Goal: Task Accomplishment & Management: Manage account settings

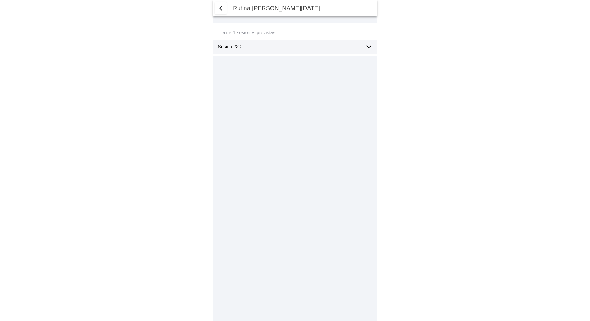
click at [220, 8] on span "button" at bounding box center [220, 8] width 7 height 7
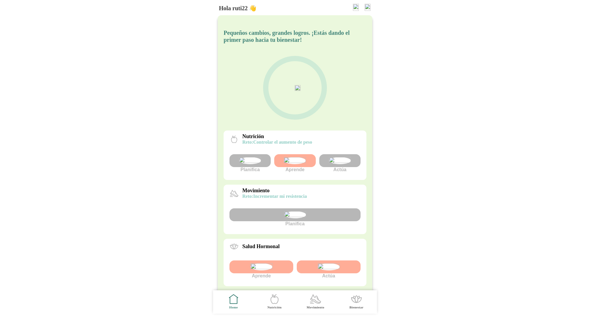
click at [338, 164] on img at bounding box center [340, 160] width 22 height 7
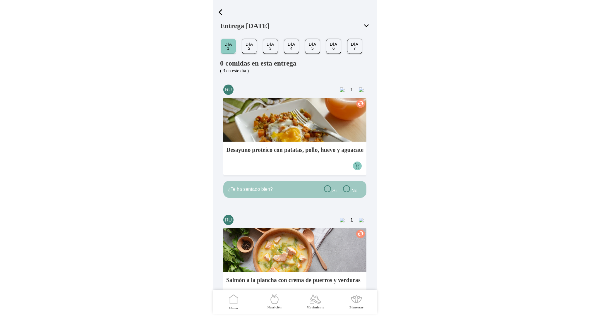
click at [224, 13] on span "button" at bounding box center [220, 12] width 9 height 9
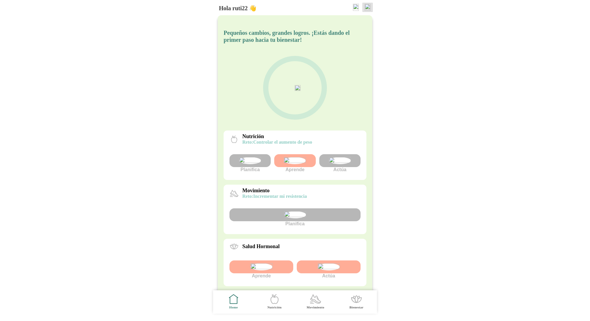
click at [366, 8] on img at bounding box center [368, 7] width 6 height 7
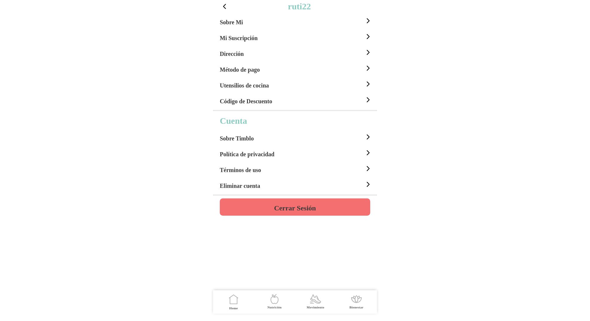
click at [302, 200] on button "Cerrar Sesión" at bounding box center [295, 207] width 150 height 17
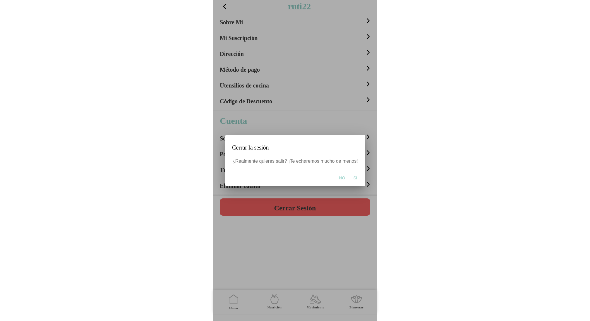
click at [357, 178] on button "Si" at bounding box center [355, 178] width 10 height 12
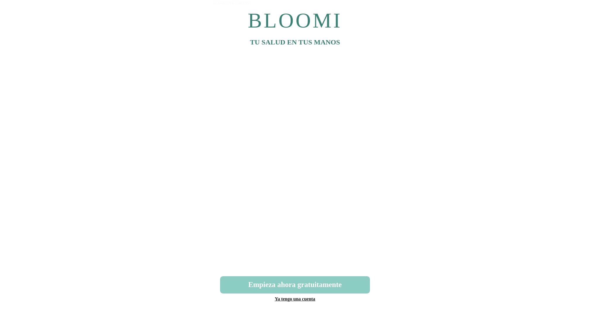
click at [301, 300] on link "Ya tengo una cuenta" at bounding box center [295, 299] width 40 height 5
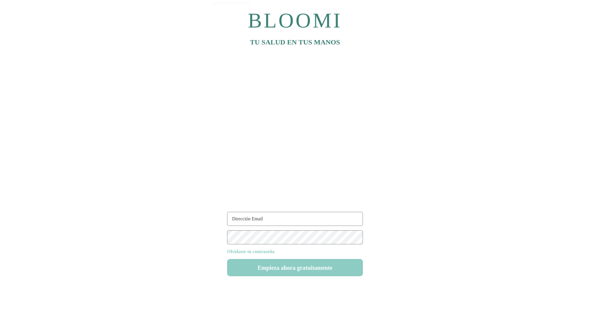
click at [251, 219] on input "text" at bounding box center [295, 219] width 136 height 14
type input "ruti22@test.com"
click at [300, 271] on button "Empieza ahora gratuitamente" at bounding box center [295, 267] width 136 height 17
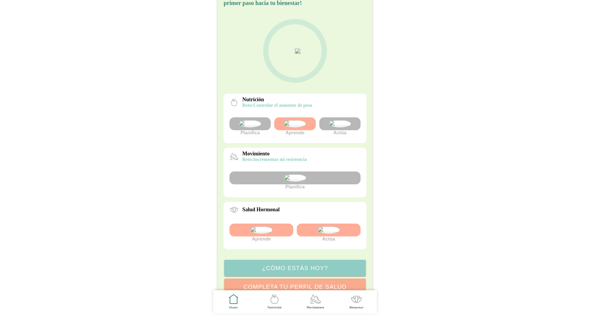
scroll to position [106, 0]
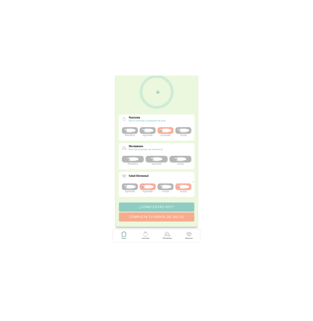
scroll to position [106, 0]
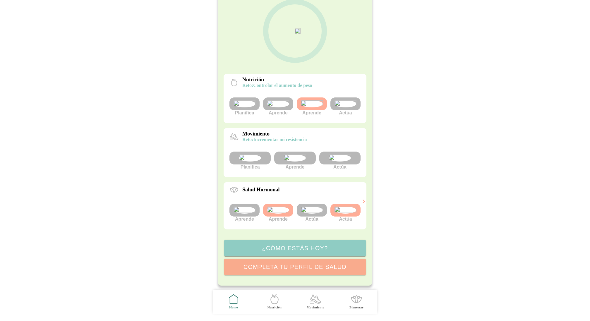
click at [343, 155] on img at bounding box center [340, 158] width 22 height 7
click at [338, 155] on img at bounding box center [340, 158] width 22 height 7
click at [300, 155] on img at bounding box center [295, 158] width 22 height 7
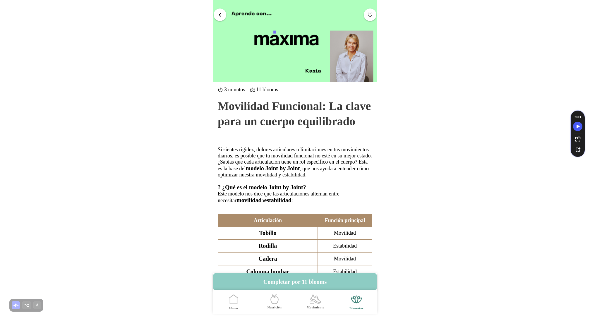
click at [218, 12] on span "button" at bounding box center [220, 15] width 6 height 6
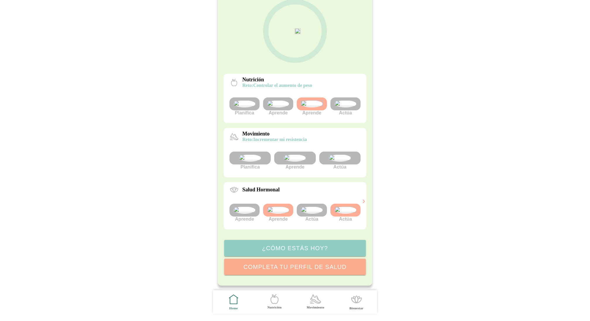
click at [338, 155] on img at bounding box center [340, 158] width 22 height 7
click at [348, 100] on img at bounding box center [346, 103] width 22 height 7
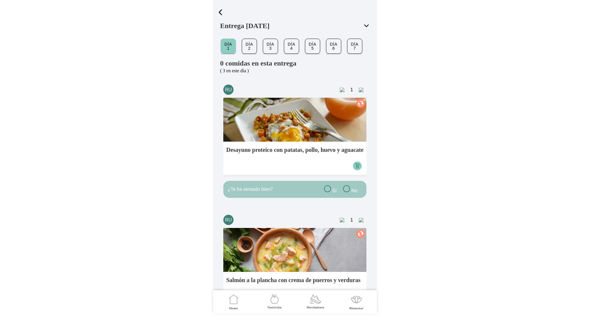
click at [223, 13] on span "button" at bounding box center [220, 12] width 9 height 9
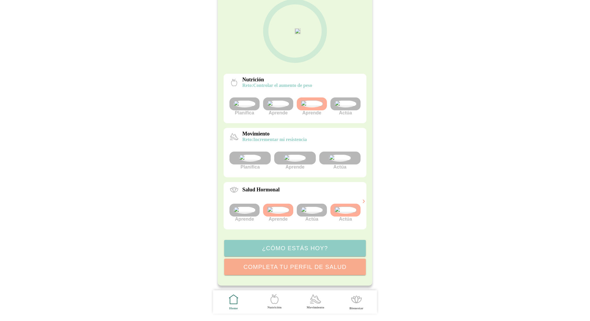
click at [344, 155] on img at bounding box center [340, 158] width 22 height 7
click at [307, 209] on img at bounding box center [312, 210] width 22 height 7
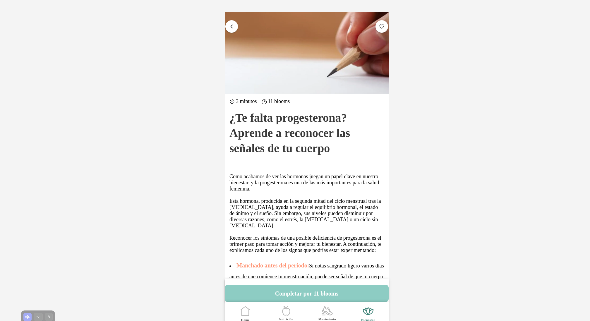
click at [230, 21] on button "button" at bounding box center [231, 26] width 13 height 13
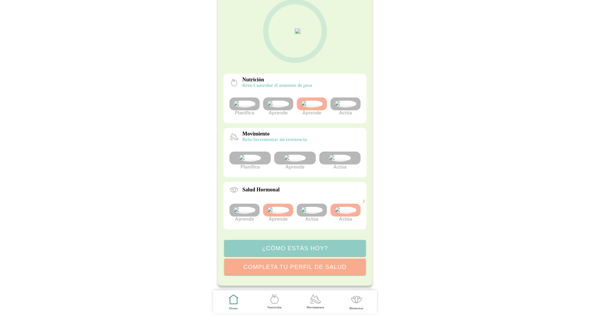
click at [349, 210] on img at bounding box center [346, 210] width 22 height 7
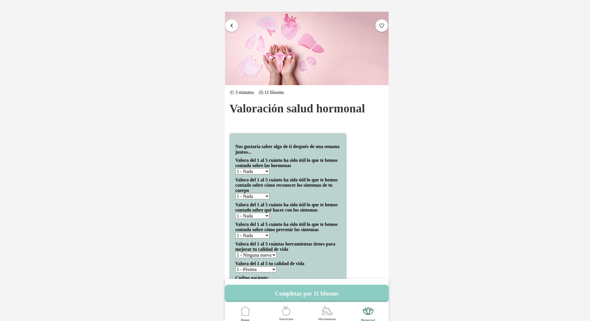
click at [234, 23] on span "button" at bounding box center [232, 26] width 6 height 6
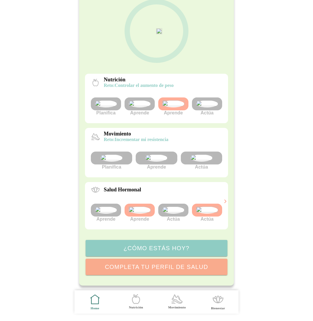
click at [202, 155] on img at bounding box center [201, 158] width 22 height 7
click at [205, 155] on img at bounding box center [201, 158] width 22 height 7
click at [197, 155] on img at bounding box center [201, 158] width 22 height 7
click at [202, 155] on img at bounding box center [201, 158] width 22 height 7
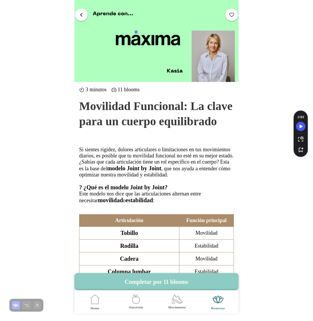
click at [79, 15] on span "button" at bounding box center [81, 15] width 6 height 6
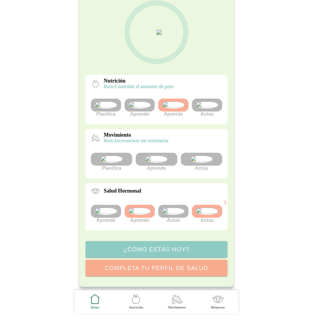
scroll to position [60, 0]
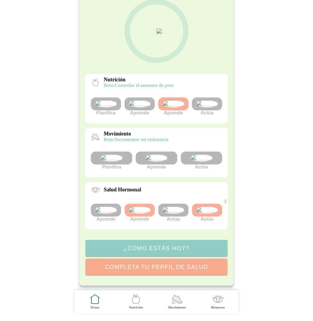
click at [211, 162] on img at bounding box center [201, 158] width 22 height 7
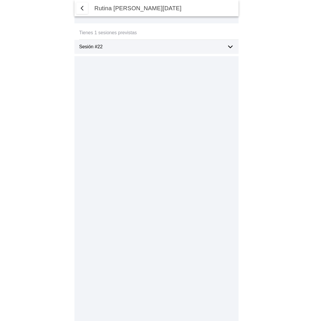
click at [191, 45] on ion-label "Sesión #22" at bounding box center [150, 46] width 143 height 5
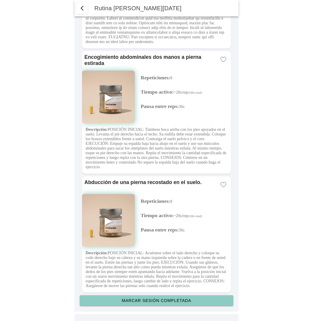
scroll to position [1593, 0]
click at [0, 0] on slot "Marcar sesión completada" at bounding box center [0, 0] width 0 height 0
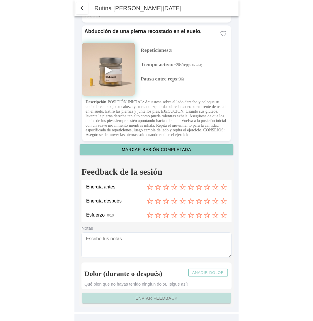
scroll to position [1745, 0]
click at [146, 187] on ion-label "Energía antes" at bounding box center [116, 186] width 60 height 5
click at [148, 187] on icon at bounding box center [150, 186] width 6 height 5
click at [173, 199] on icon at bounding box center [174, 201] width 6 height 6
click at [213, 214] on icon at bounding box center [215, 215] width 6 height 5
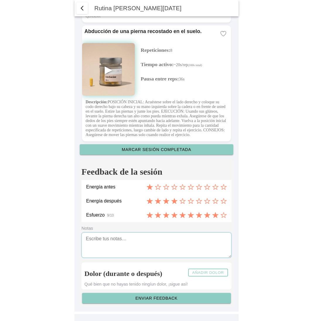
click at [146, 247] on textarea at bounding box center [156, 244] width 150 height 25
type textarea "bene grazie"
click at [0, 0] on slot "Añadir dolor" at bounding box center [0, 0] width 0 height 0
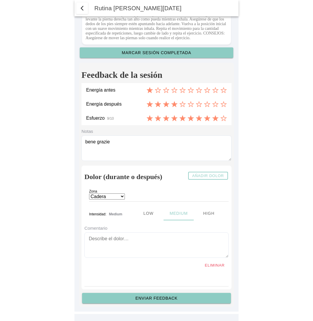
scroll to position [1842, 0]
click at [119, 194] on ion-label "Zona" at bounding box center [139, 192] width 101 height 6
click at [123, 196] on select "Cadera Cervicales Codo/Muñeca Dorsales Hombro Lumbares Rodilla Tobillo/Pie" at bounding box center [107, 197] width 36 height 6
select select "4"
click at [89, 194] on select "Cadera Cervicales Codo/Muñeca Dorsales Hombro Lumbares Rodilla Tobillo/Pie" at bounding box center [107, 197] width 36 height 6
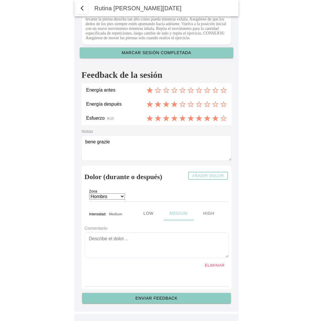
click at [145, 212] on ion-segment-button "Low" at bounding box center [148, 213] width 30 height 14
click at [115, 243] on textarea at bounding box center [156, 244] width 144 height 25
type textarea "hombro low"
click at [0, 0] on slot "Enviar feedback" at bounding box center [0, 0] width 0 height 0
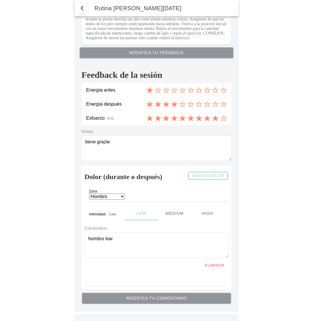
click at [83, 7] on span "button" at bounding box center [81, 8] width 7 height 7
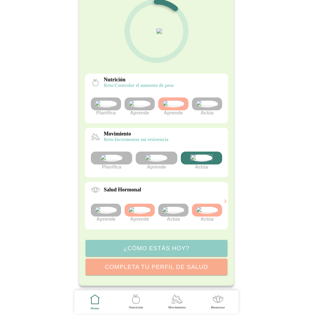
click at [202, 162] on img at bounding box center [201, 158] width 22 height 7
type textarea "bene grazie"
select select "4"
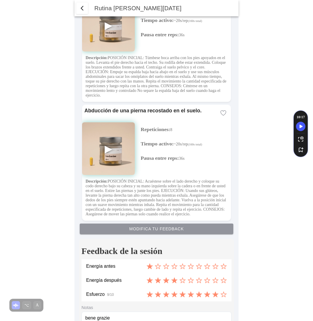
scroll to position [1342, 0]
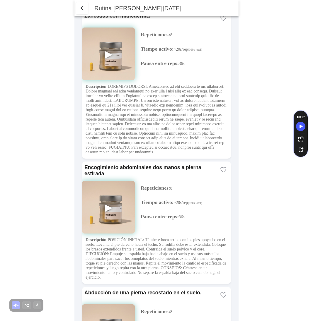
click at [81, 8] on span "button" at bounding box center [81, 8] width 7 height 7
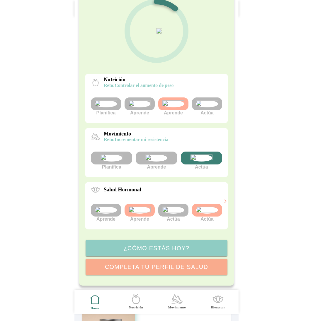
type textarea "bene grazie"
select select "4"
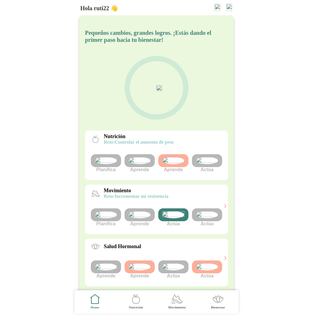
click at [225, 209] on icon at bounding box center [225, 205] width 5 height 5
click at [257, 205] on body "Hola ruti22 👋 Pequeños cambios, grandes logros. ¡Estás dando el primer paso hac…" at bounding box center [156, 160] width 313 height 321
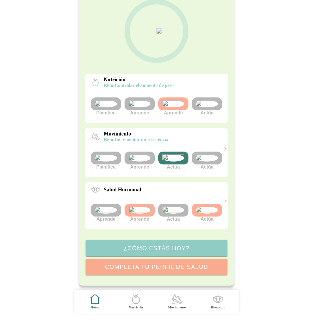
scroll to position [81, 0]
click at [224, 152] on icon at bounding box center [225, 149] width 5 height 5
click at [170, 160] on img at bounding box center [173, 158] width 22 height 7
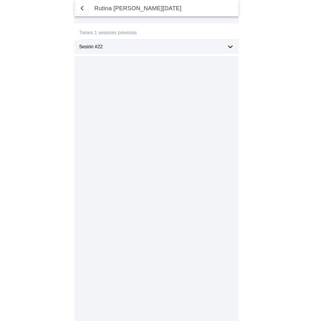
click at [81, 11] on span "button" at bounding box center [81, 8] width 7 height 7
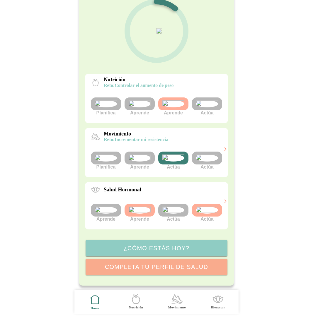
click at [225, 152] on icon at bounding box center [225, 149] width 5 height 5
click at [209, 159] on img at bounding box center [207, 158] width 22 height 7
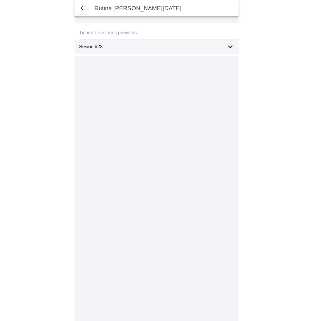
click at [82, 7] on span "button" at bounding box center [81, 8] width 7 height 7
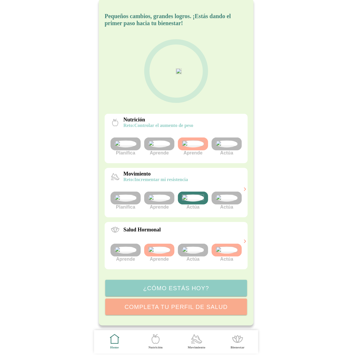
scroll to position [66, 0]
click at [245, 188] on icon at bounding box center [244, 189] width 1 height 3
click at [243, 187] on icon at bounding box center [244, 189] width 5 height 5
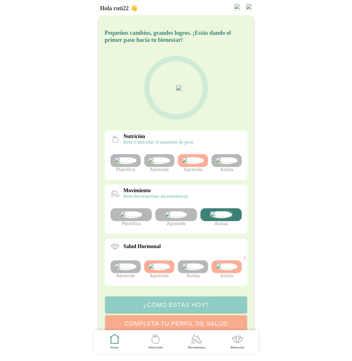
click at [244, 261] on icon at bounding box center [244, 258] width 5 height 5
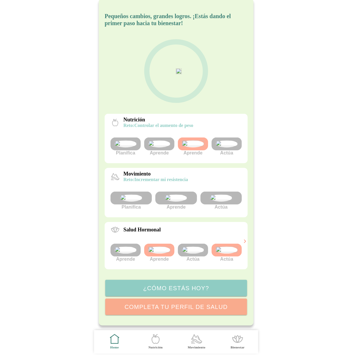
scroll to position [66, 0]
click at [214, 195] on img at bounding box center [221, 198] width 22 height 7
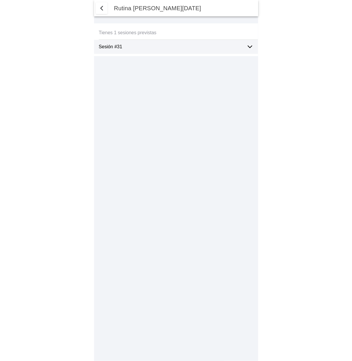
click at [214, 46] on ion-label "Sesión #31" at bounding box center [170, 46] width 143 height 5
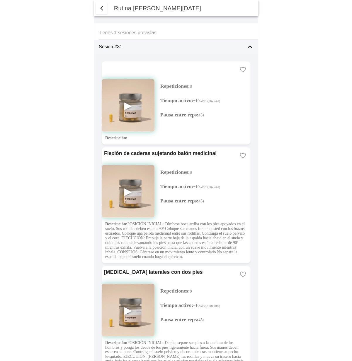
click at [102, 7] on span "button" at bounding box center [101, 8] width 7 height 7
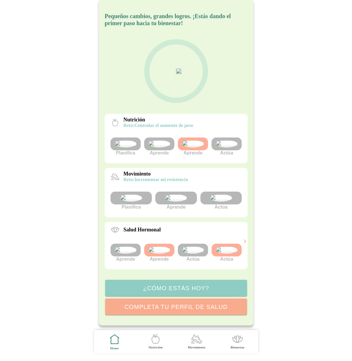
click at [226, 195] on img at bounding box center [221, 198] width 22 height 7
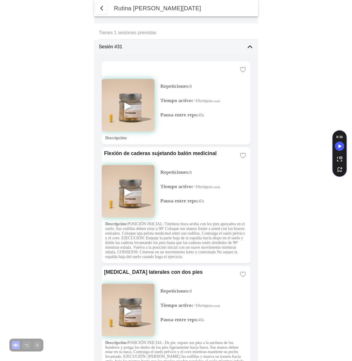
click at [140, 45] on ion-label "Sesión #31" at bounding box center [170, 46] width 143 height 5
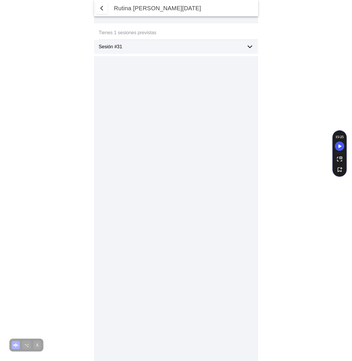
click at [102, 7] on span "button" at bounding box center [101, 8] width 7 height 7
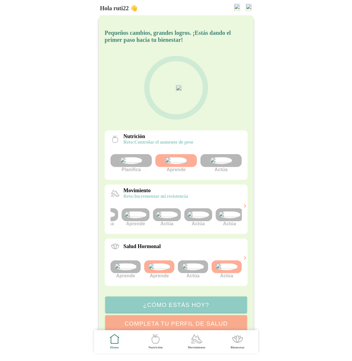
scroll to position [0, 22]
click at [194, 218] on img at bounding box center [196, 214] width 22 height 7
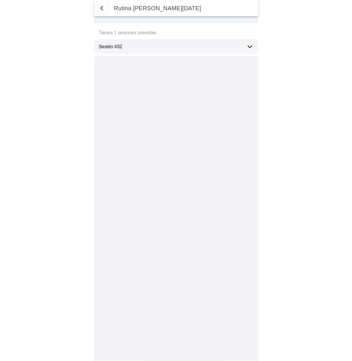
click at [248, 44] on icon at bounding box center [249, 46] width 7 height 7
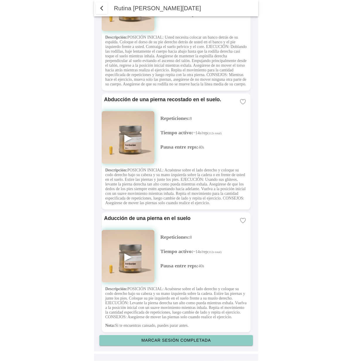
scroll to position [2404, 0]
click at [0, 0] on slot "Marcar sesión completada" at bounding box center [0, 0] width 0 height 0
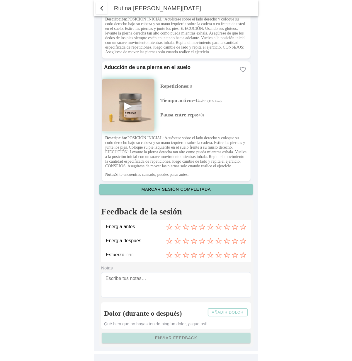
click at [102, 3] on button "button" at bounding box center [102, 8] width 12 height 12
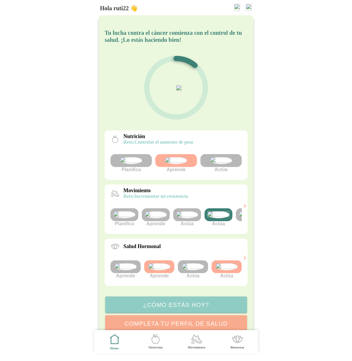
click at [191, 218] on img at bounding box center [187, 214] width 22 height 7
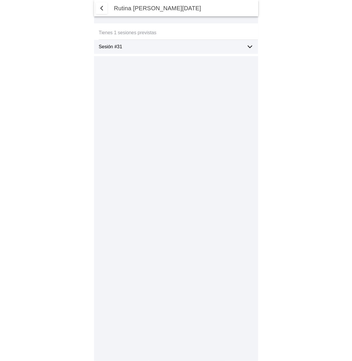
click at [104, 11] on span "button" at bounding box center [101, 8] width 7 height 7
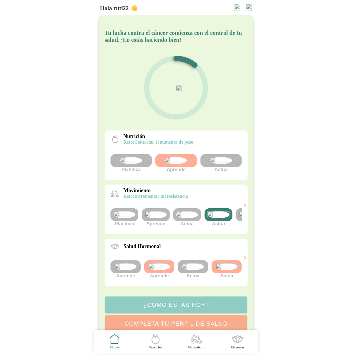
click at [192, 218] on img at bounding box center [187, 214] width 22 height 7
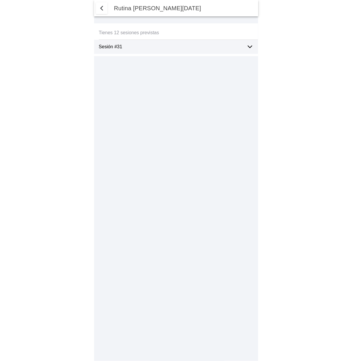
click at [100, 9] on span "button" at bounding box center [101, 8] width 7 height 7
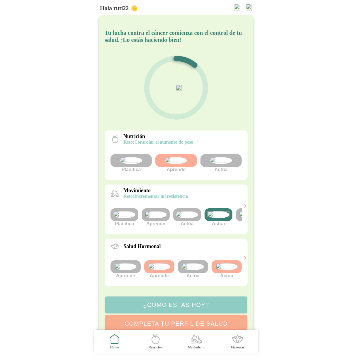
click at [214, 218] on img at bounding box center [218, 214] width 22 height 7
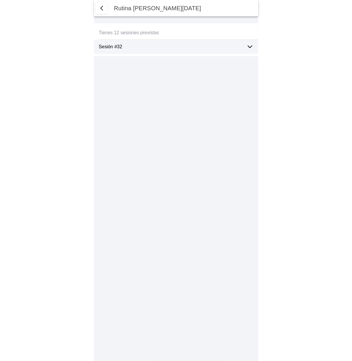
click at [99, 9] on span "button" at bounding box center [101, 8] width 7 height 7
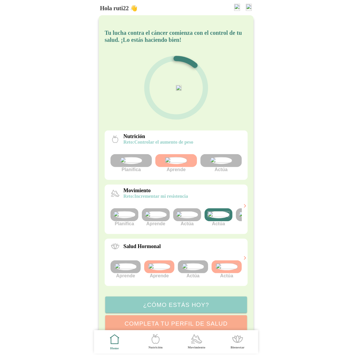
scroll to position [0, 22]
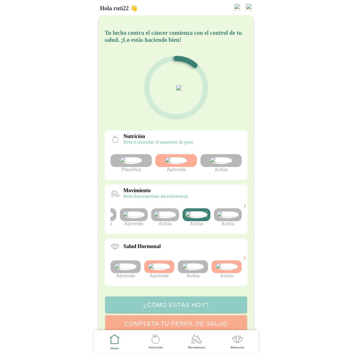
click at [227, 218] on img at bounding box center [228, 214] width 22 height 7
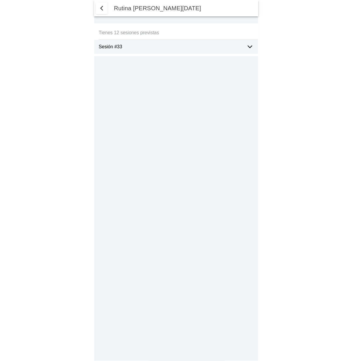
click at [102, 7] on span "button" at bounding box center [101, 8] width 7 height 7
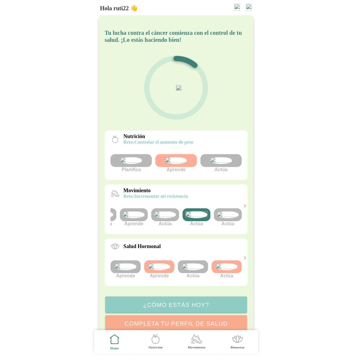
click at [224, 218] on img at bounding box center [228, 214] width 22 height 7
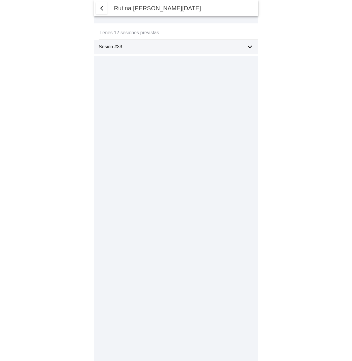
click at [194, 45] on ion-label "Sesión #33" at bounding box center [170, 46] width 143 height 5
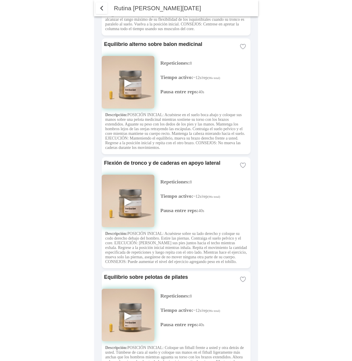
scroll to position [1117, 0]
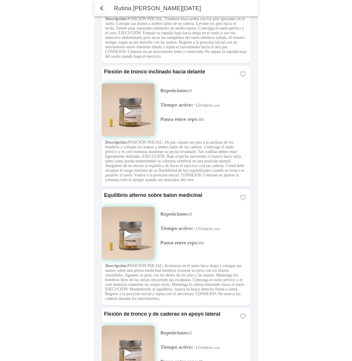
click at [102, 7] on span "button" at bounding box center [101, 8] width 7 height 7
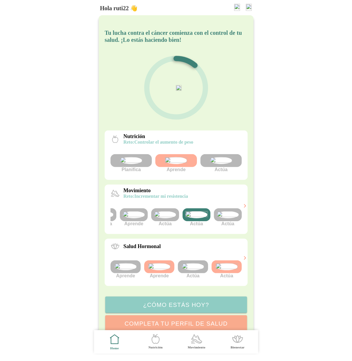
click at [169, 218] on img at bounding box center [165, 214] width 22 height 7
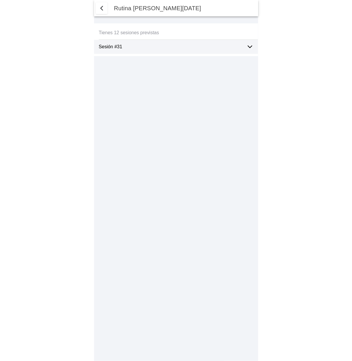
click at [232, 47] on ion-label "Sesión #31" at bounding box center [170, 46] width 143 height 5
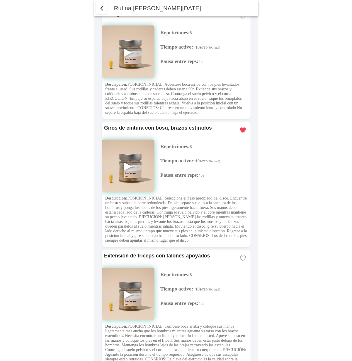
scroll to position [340, 0]
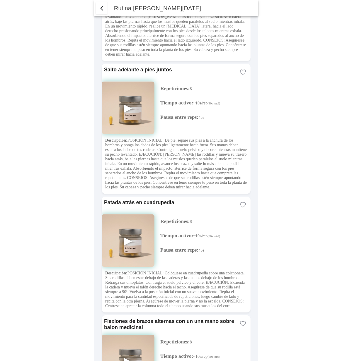
click at [105, 5] on span "button" at bounding box center [101, 8] width 7 height 7
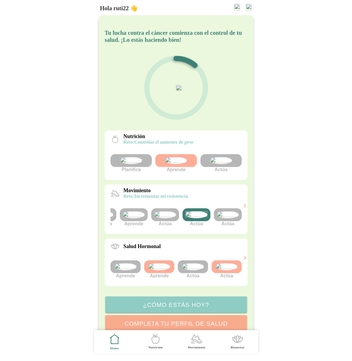
click at [199, 218] on img at bounding box center [196, 214] width 22 height 7
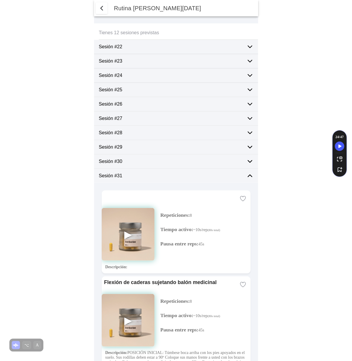
click at [102, 10] on span "button" at bounding box center [101, 8] width 7 height 7
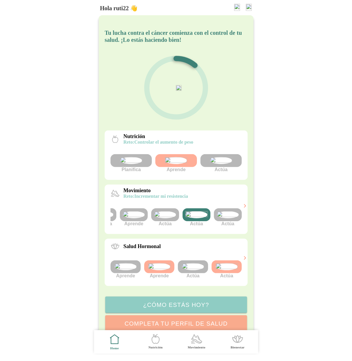
click at [198, 218] on img at bounding box center [196, 214] width 22 height 7
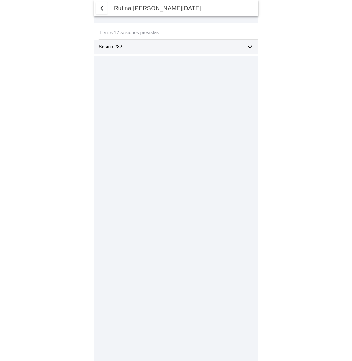
click at [99, 11] on span "button" at bounding box center [101, 8] width 7 height 7
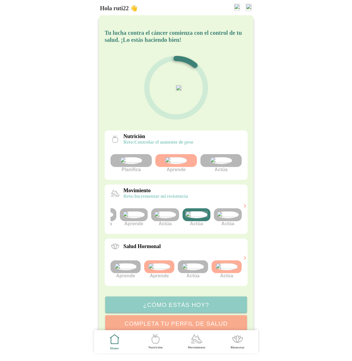
click at [230, 218] on img at bounding box center [228, 214] width 22 height 7
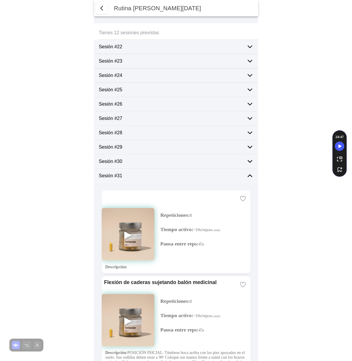
click at [101, 8] on span "button" at bounding box center [101, 8] width 7 height 7
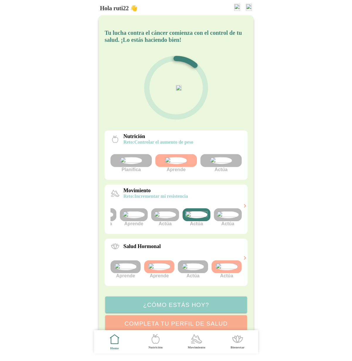
click at [226, 218] on img at bounding box center [228, 214] width 22 height 7
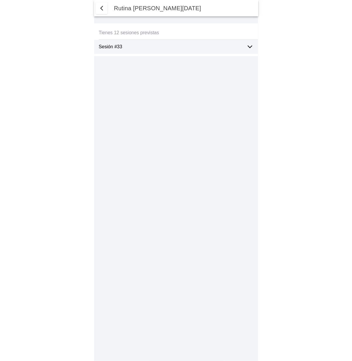
click at [103, 7] on span "button" at bounding box center [101, 8] width 7 height 7
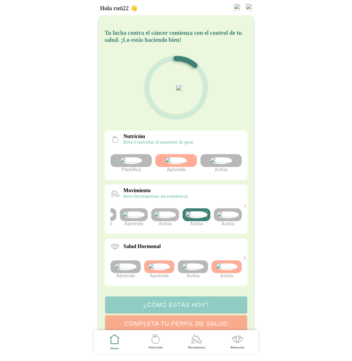
click at [164, 218] on img at bounding box center [165, 214] width 22 height 7
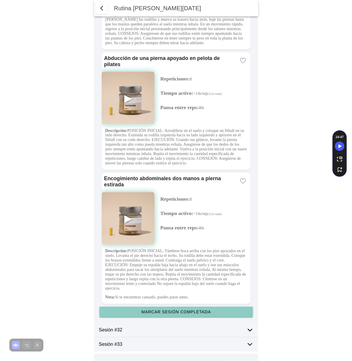
scroll to position [2597, 0]
click at [0, 0] on slot "Marcar sesión completada" at bounding box center [0, 0] width 0 height 0
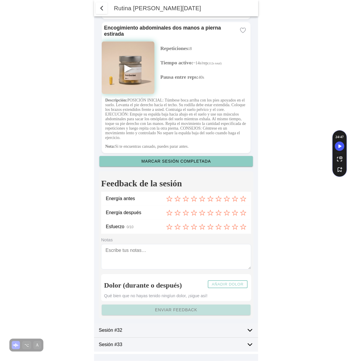
scroll to position [2748, 0]
click at [170, 198] on icon at bounding box center [169, 198] width 6 height 5
click at [193, 214] on icon at bounding box center [194, 213] width 6 height 6
click at [219, 226] on icon at bounding box center [218, 226] width 6 height 5
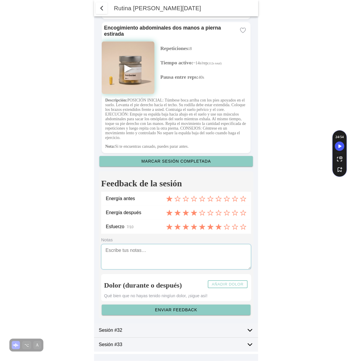
click at [184, 259] on textarea at bounding box center [176, 256] width 150 height 25
click at [0, 0] on slot "Enviar feedback" at bounding box center [0, 0] width 0 height 0
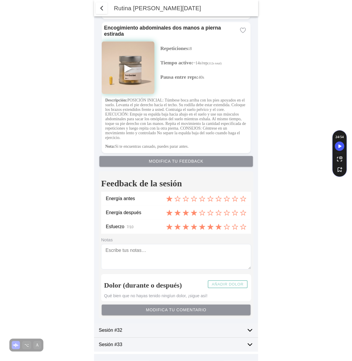
click at [103, 6] on span "button" at bounding box center [101, 8] width 7 height 7
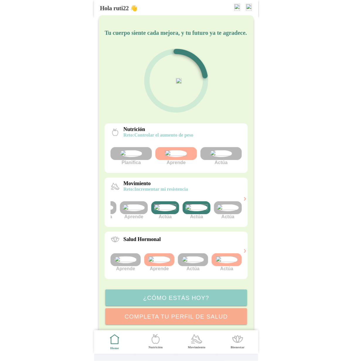
scroll to position [2748, 0]
click at [166, 211] on img at bounding box center [165, 207] width 22 height 7
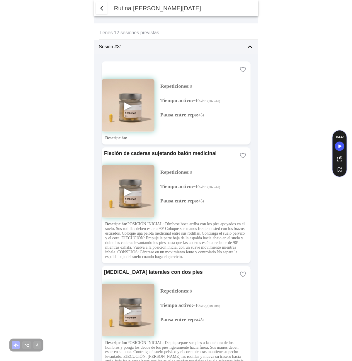
click at [245, 49] on div "Sesión #31" at bounding box center [178, 47] width 159 height 14
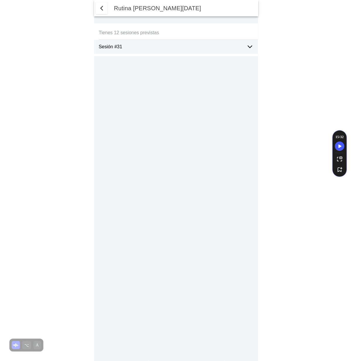
click at [100, 10] on span "button" at bounding box center [101, 8] width 7 height 7
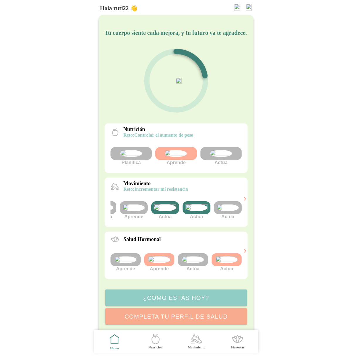
click at [167, 211] on img at bounding box center [165, 207] width 22 height 7
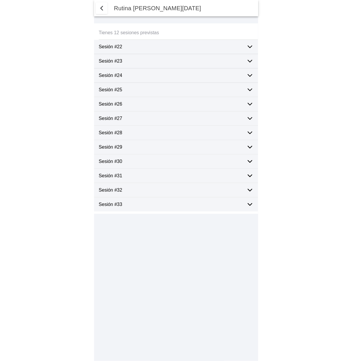
click at [101, 10] on span "button" at bounding box center [101, 8] width 7 height 7
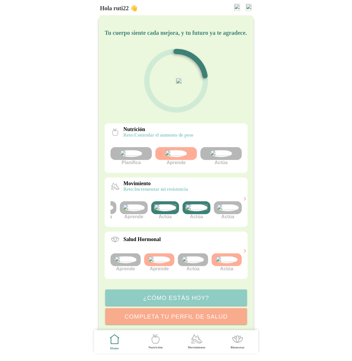
click at [197, 211] on img at bounding box center [196, 207] width 22 height 7
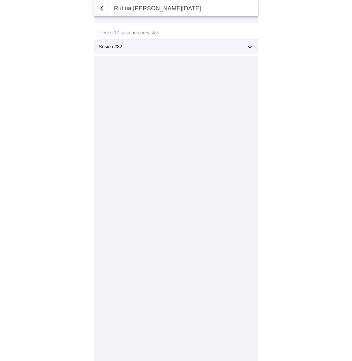
click at [104, 7] on span "button" at bounding box center [101, 8] width 7 height 7
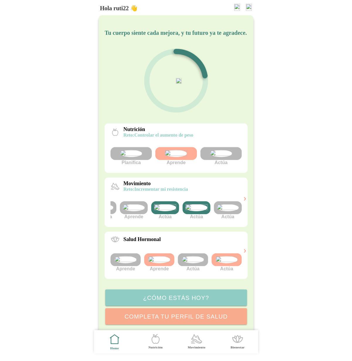
click at [196, 211] on img at bounding box center [196, 207] width 22 height 7
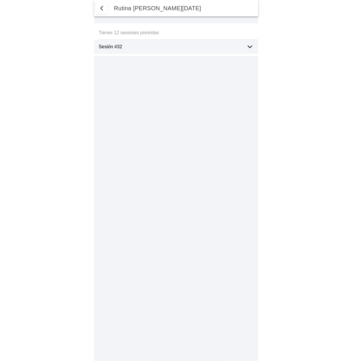
click at [99, 9] on span "button" at bounding box center [101, 8] width 7 height 7
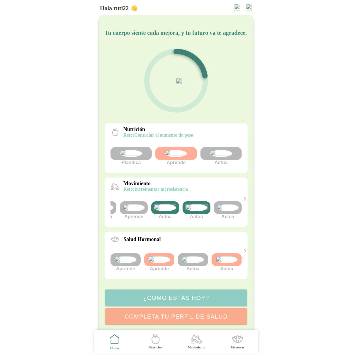
click at [195, 214] on div at bounding box center [196, 207] width 28 height 13
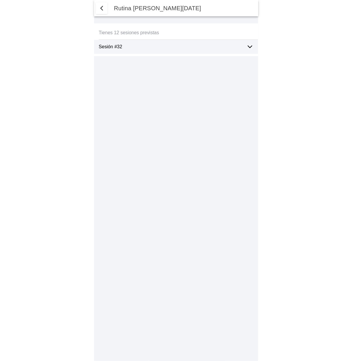
click at [250, 47] on icon at bounding box center [249, 46] width 7 height 7
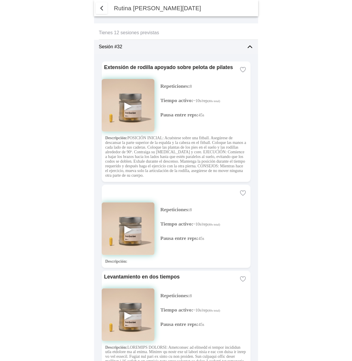
click at [249, 48] on icon at bounding box center [249, 46] width 7 height 7
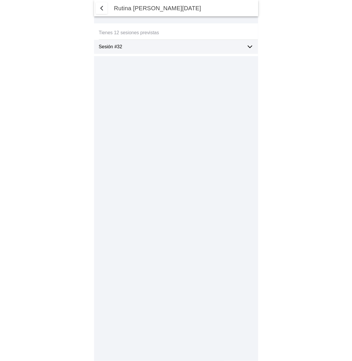
click at [99, 6] on span "button" at bounding box center [101, 8] width 7 height 7
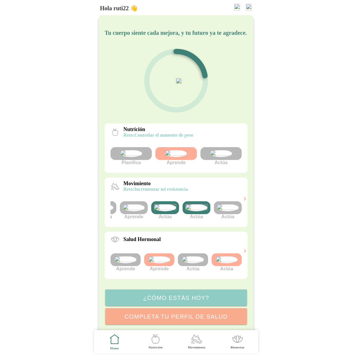
click at [228, 211] on img at bounding box center [228, 207] width 22 height 7
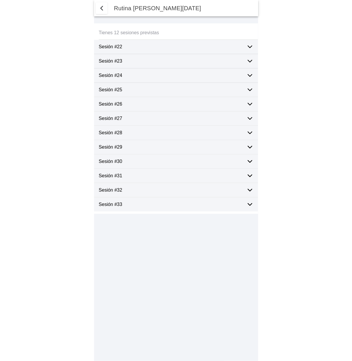
click at [102, 11] on span "button" at bounding box center [101, 8] width 7 height 7
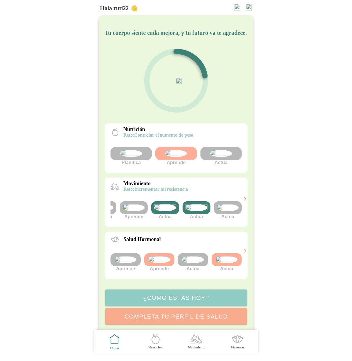
click at [197, 338] on icon ".cls-1 { stroke-width: 0px; } .cls-1, .cls-2 { fill: none; } .cls-2 { stroke-li…" at bounding box center [196, 339] width 12 height 12
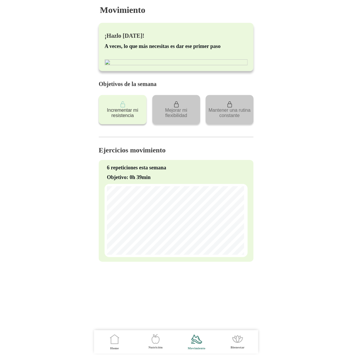
scroll to position [2, 0]
click at [119, 336] on icon ".cls-1 { stroke-width: 0px; } .cls-1, .cls-2 { fill: none; } .cls-2 { stroke-li…" at bounding box center [114, 339] width 12 height 12
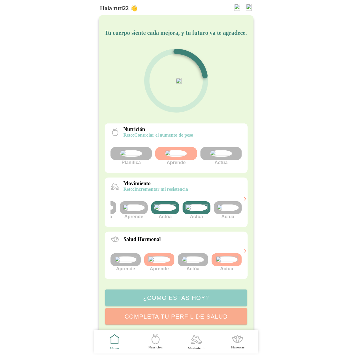
click at [248, 8] on img at bounding box center [249, 7] width 6 height 7
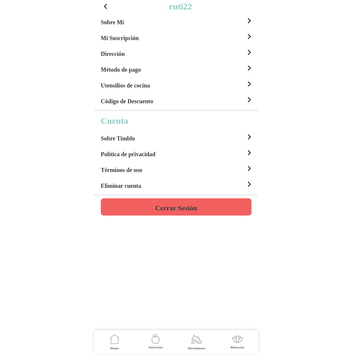
click at [127, 24] on div "Sobre Mi" at bounding box center [177, 21] width 152 height 16
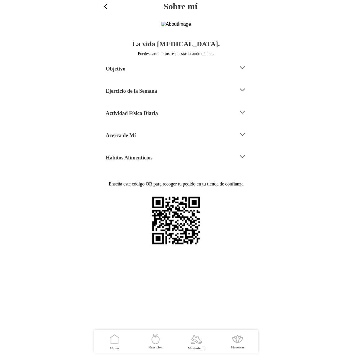
click at [172, 120] on div "Actividad Física Diaria" at bounding box center [170, 112] width 128 height 15
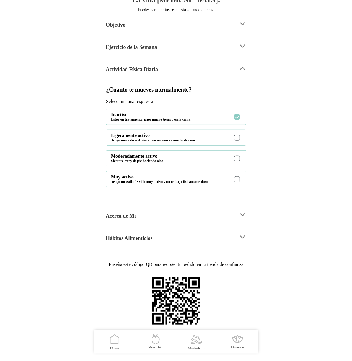
scroll to position [103, 0]
click at [192, 209] on div "Acerca de Mí" at bounding box center [170, 215] width 128 height 15
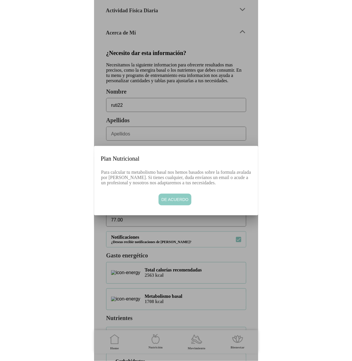
click at [177, 203] on span "De acuerdo" at bounding box center [174, 200] width 27 height 6
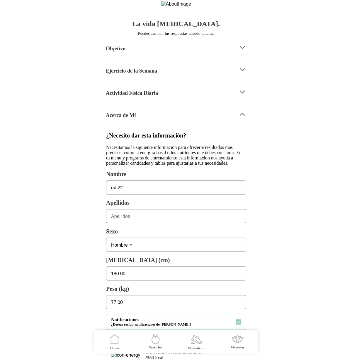
scroll to position [0, 0]
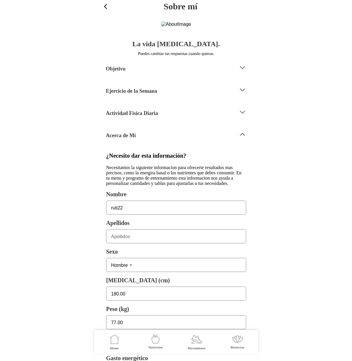
click at [106, 7] on span "button" at bounding box center [106, 7] width 8 height 8
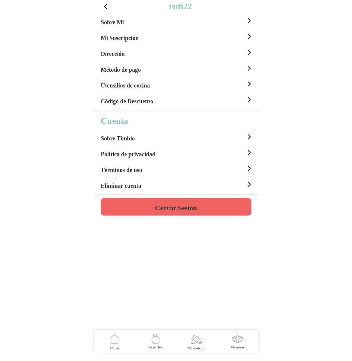
click at [108, 8] on span "button" at bounding box center [106, 7] width 8 height 8
